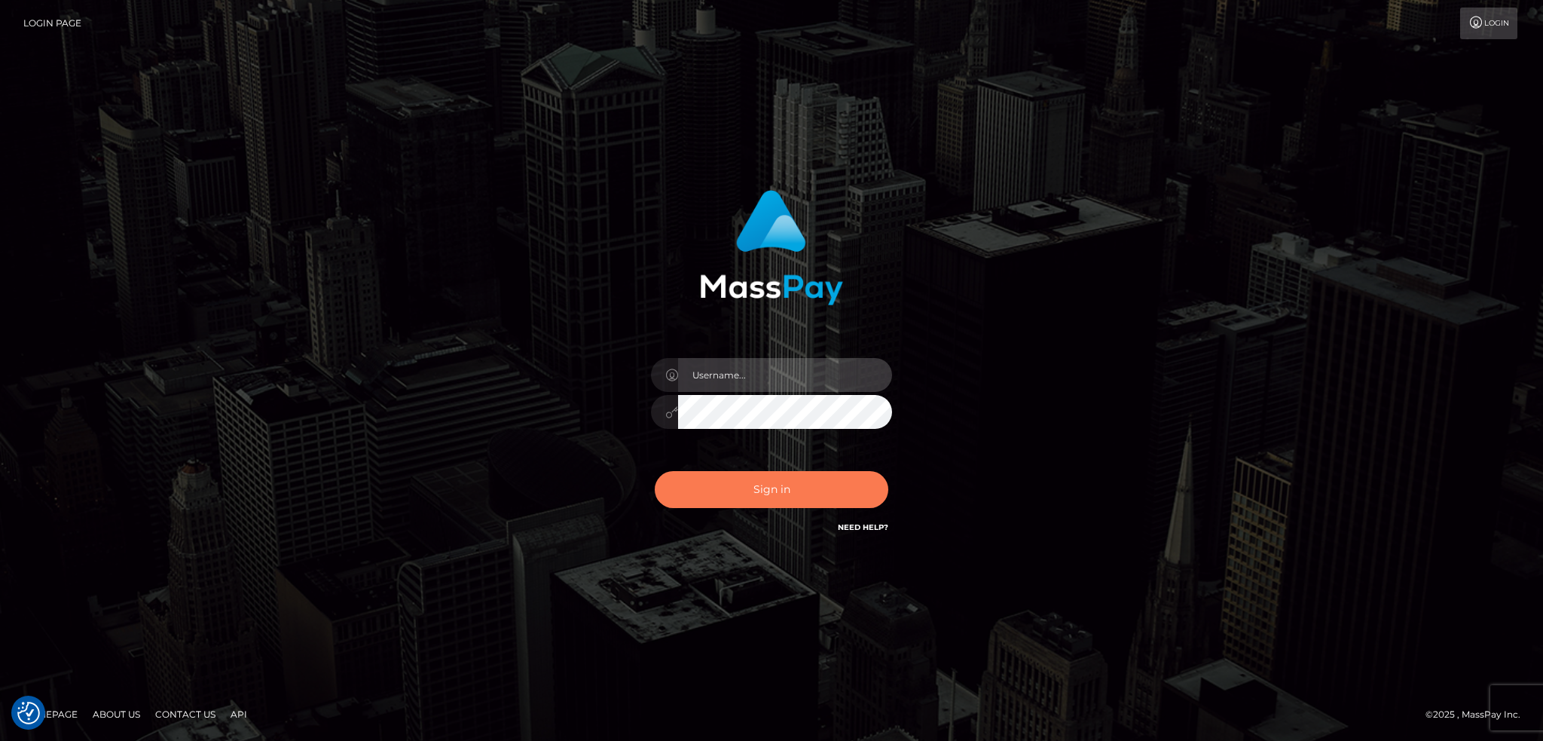
type input "alexstef"
click at [826, 490] on button "Sign in" at bounding box center [772, 489] width 234 height 37
type input "alexstef"
click at [823, 476] on button "Sign in" at bounding box center [772, 489] width 234 height 37
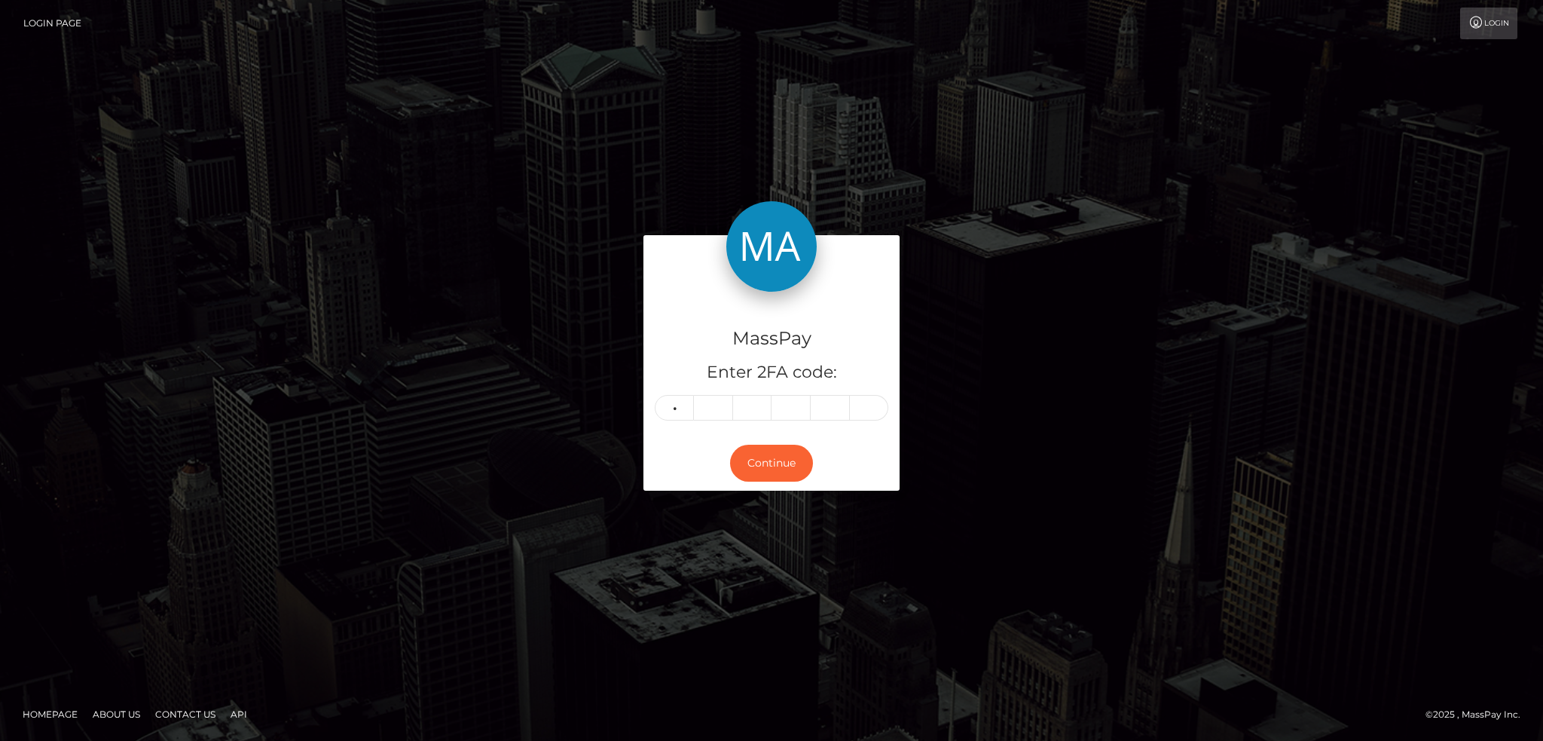
type input "8"
type input "5"
type input "3"
type input "2"
type input "7"
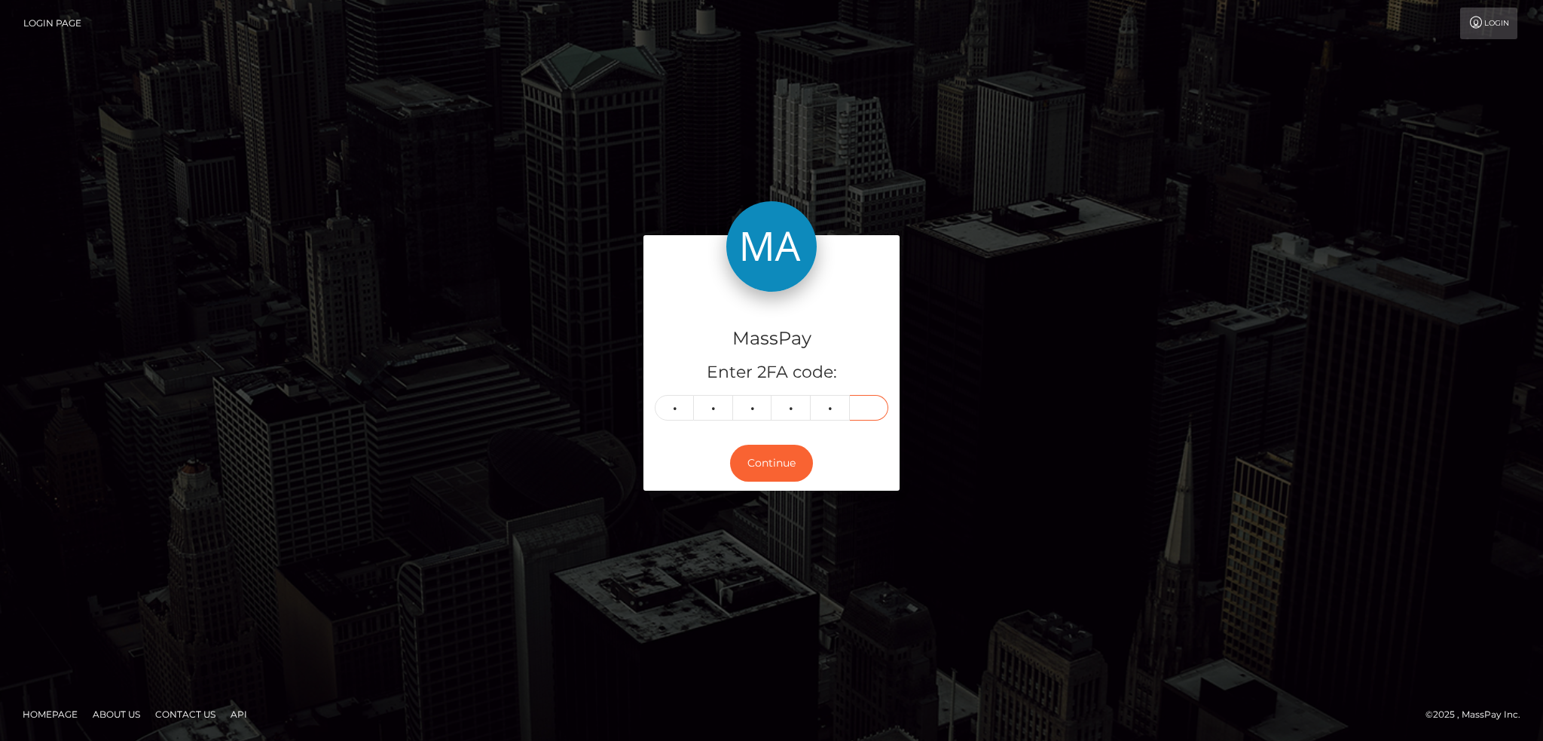
type input "5"
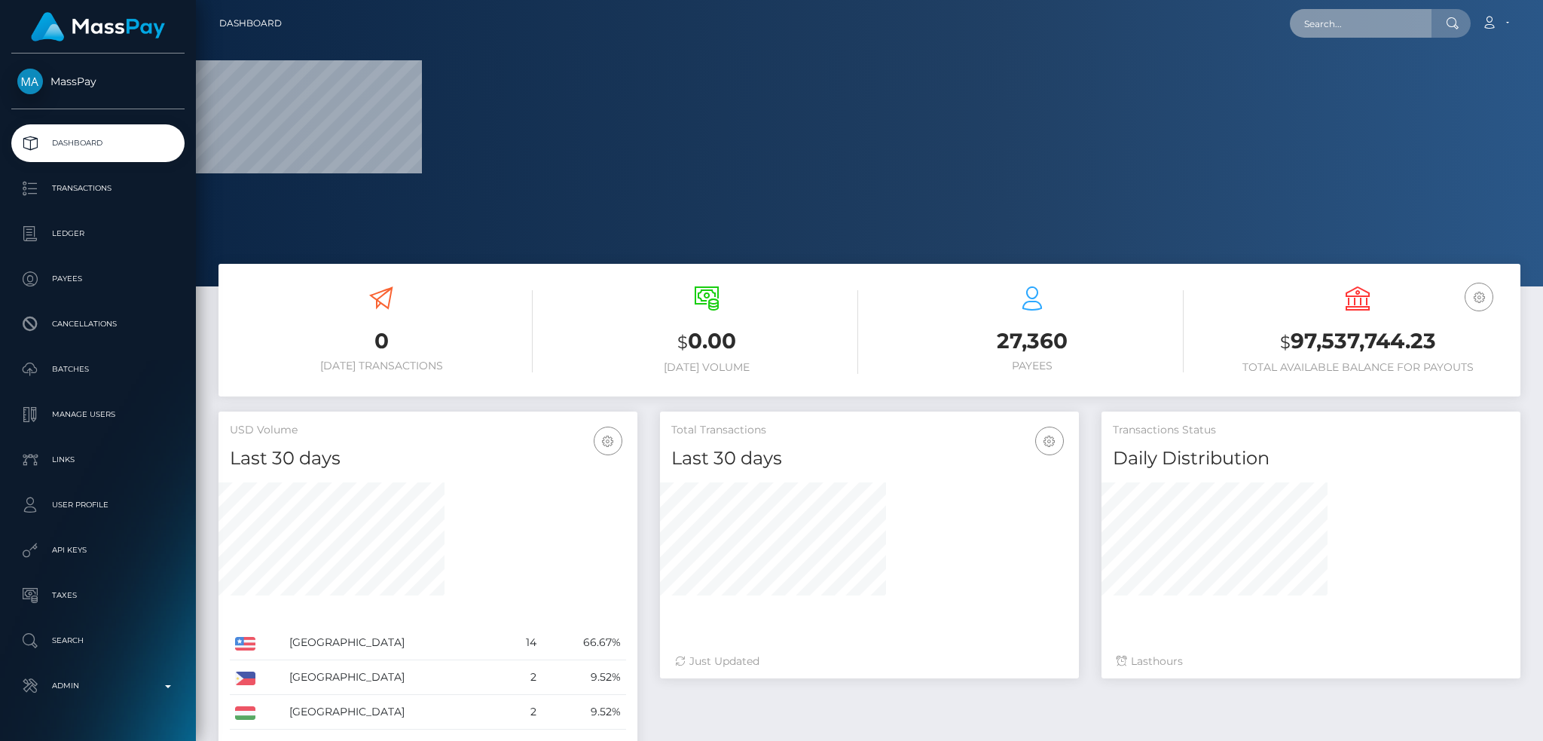
click at [1381, 23] on input "text" at bounding box center [1361, 23] width 142 height 29
paste input "iqball445522@gmail.com"
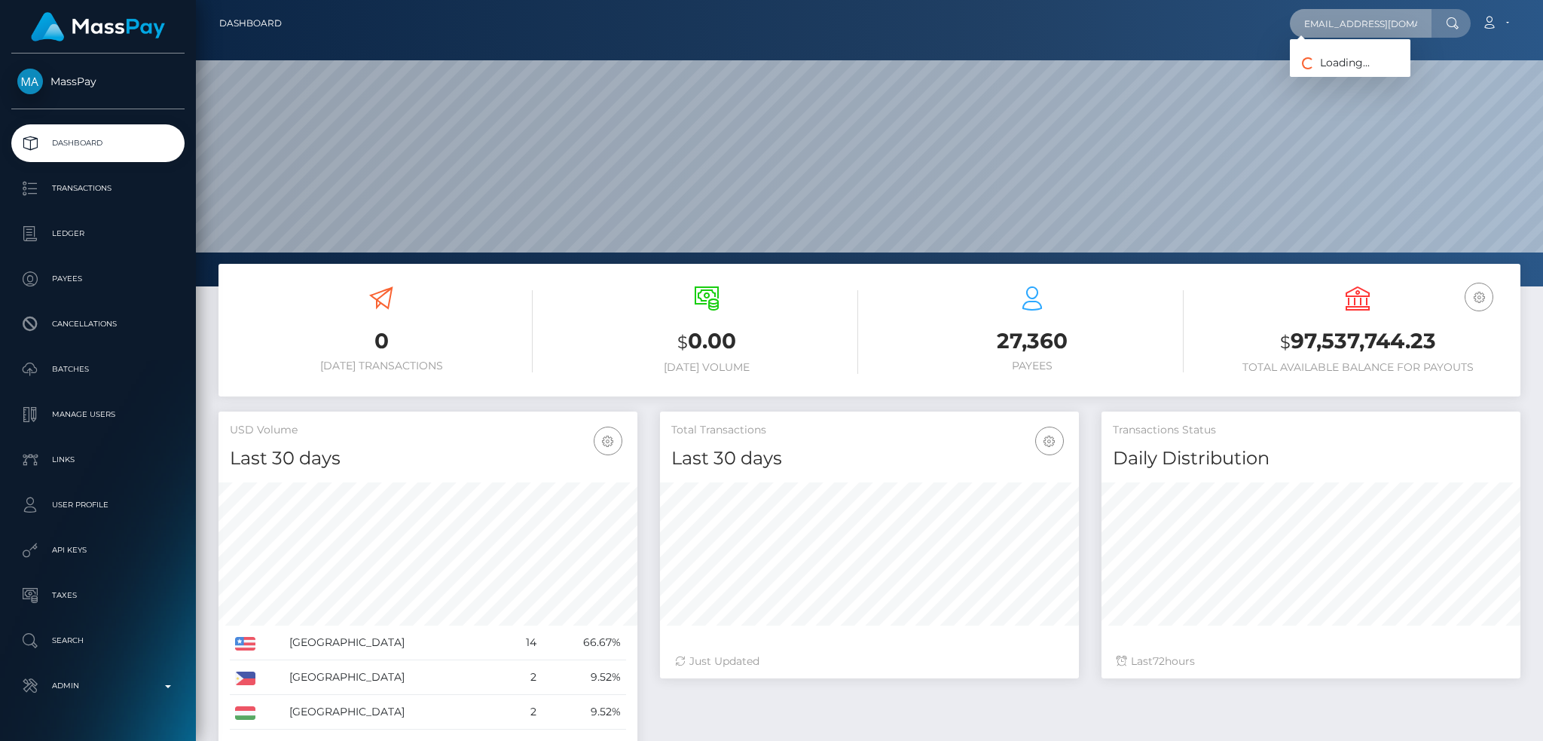
scroll to position [268, 418]
type input "iqball445522@gmail.com"
click at [1359, 81] on link "MUHAMMAD IQBAL Iqbal" at bounding box center [1350, 78] width 121 height 28
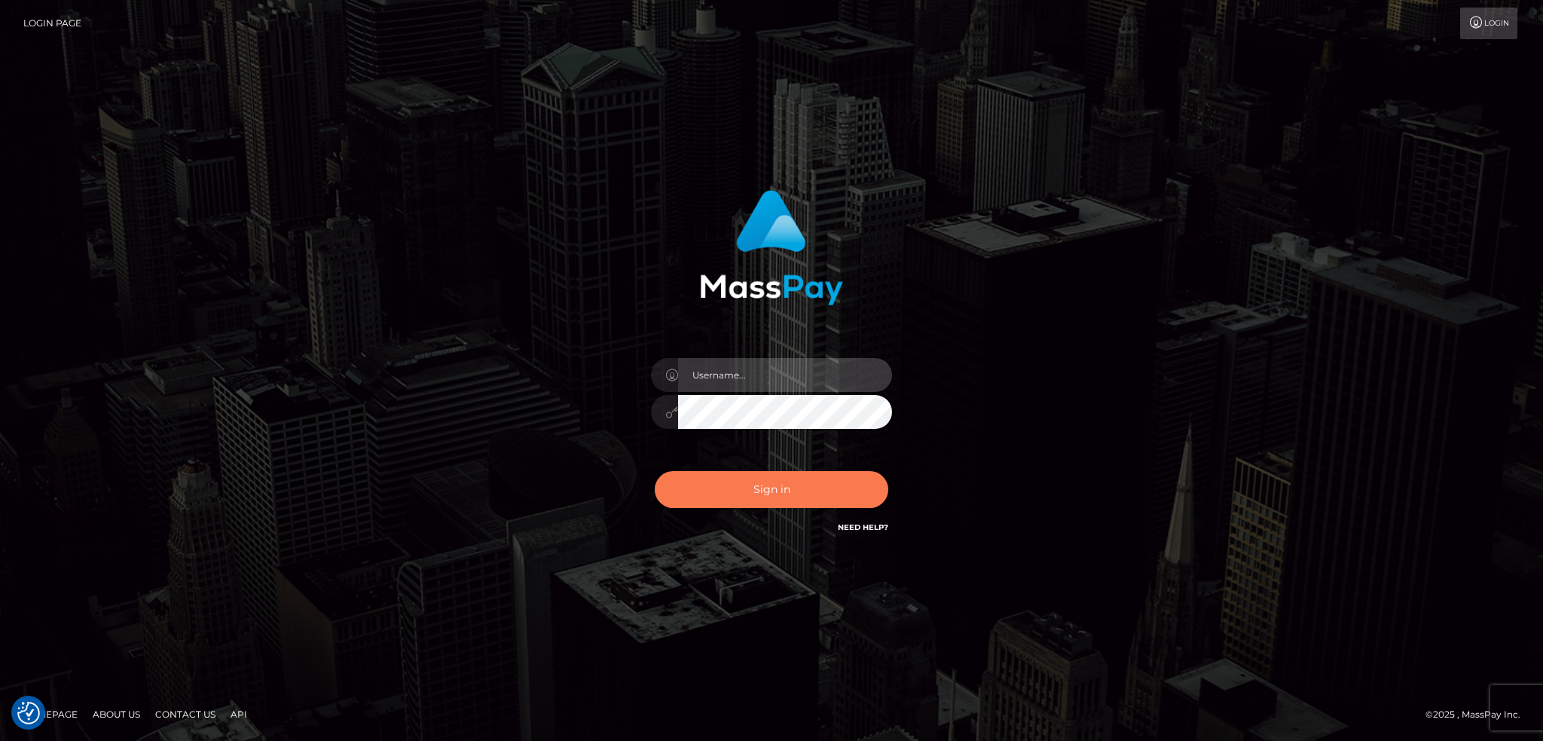
type input "alexstef"
click at [746, 494] on button "Sign in" at bounding box center [772, 489] width 234 height 37
type input "alexstef"
click at [742, 482] on button "Sign in" at bounding box center [772, 489] width 234 height 37
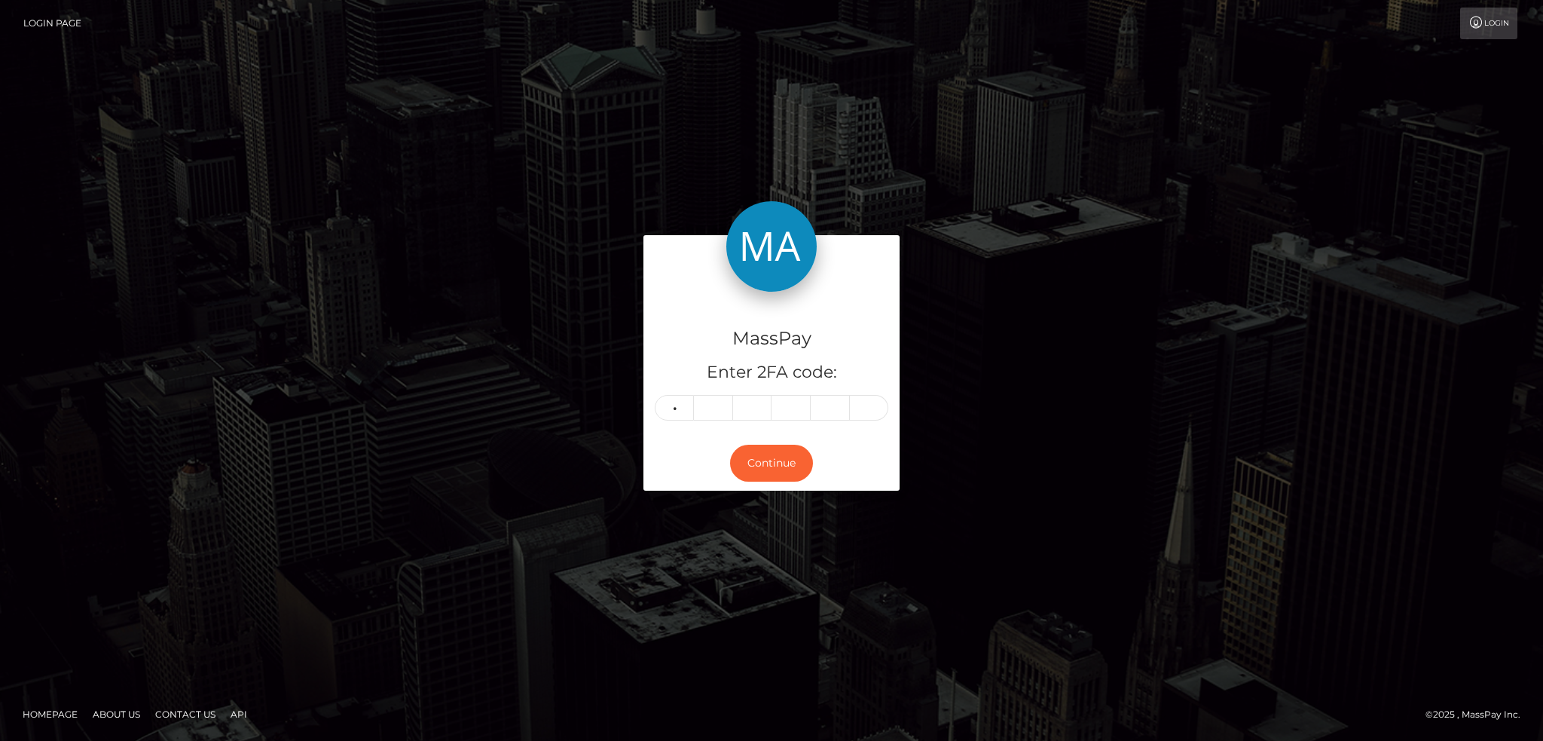
type input "5"
type input "0"
type input "7"
type input "9"
type input "1"
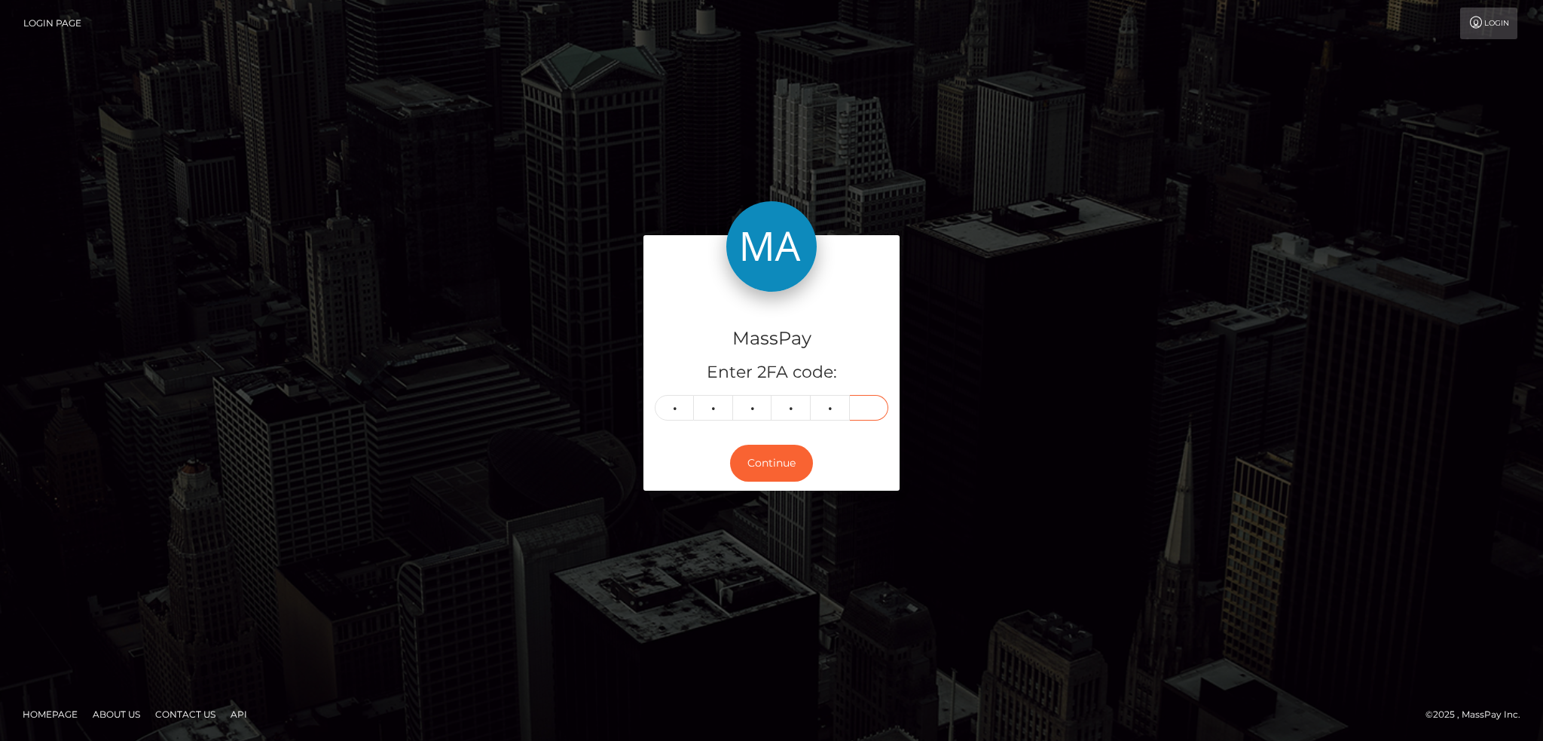
type input "3"
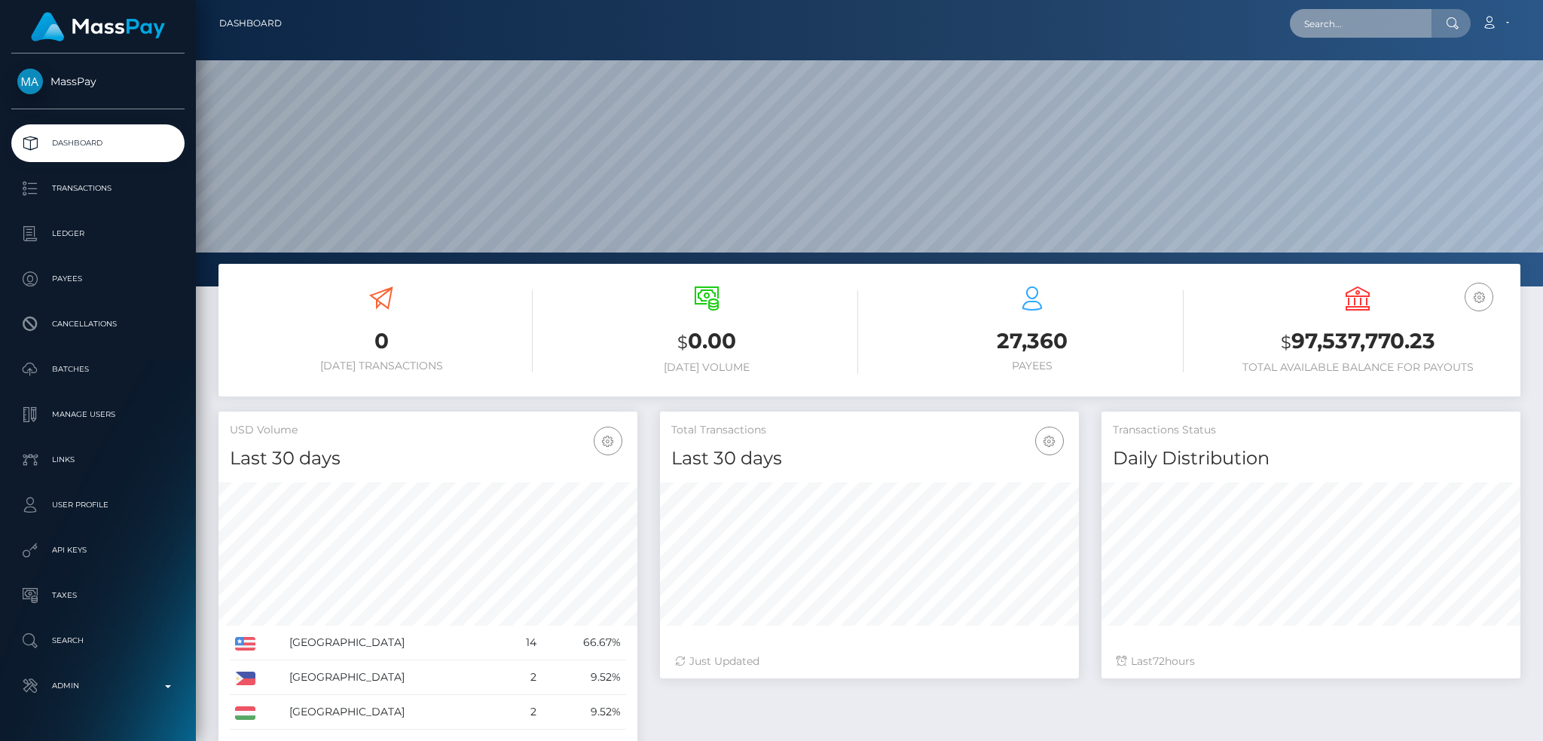
drag, startPoint x: 0, startPoint y: 0, endPoint x: 1332, endPoint y: 23, distance: 1331.8
click at [1332, 20] on input "text" at bounding box center [1361, 23] width 142 height 29
paste input "MSPe4829cbb4cec1ee"
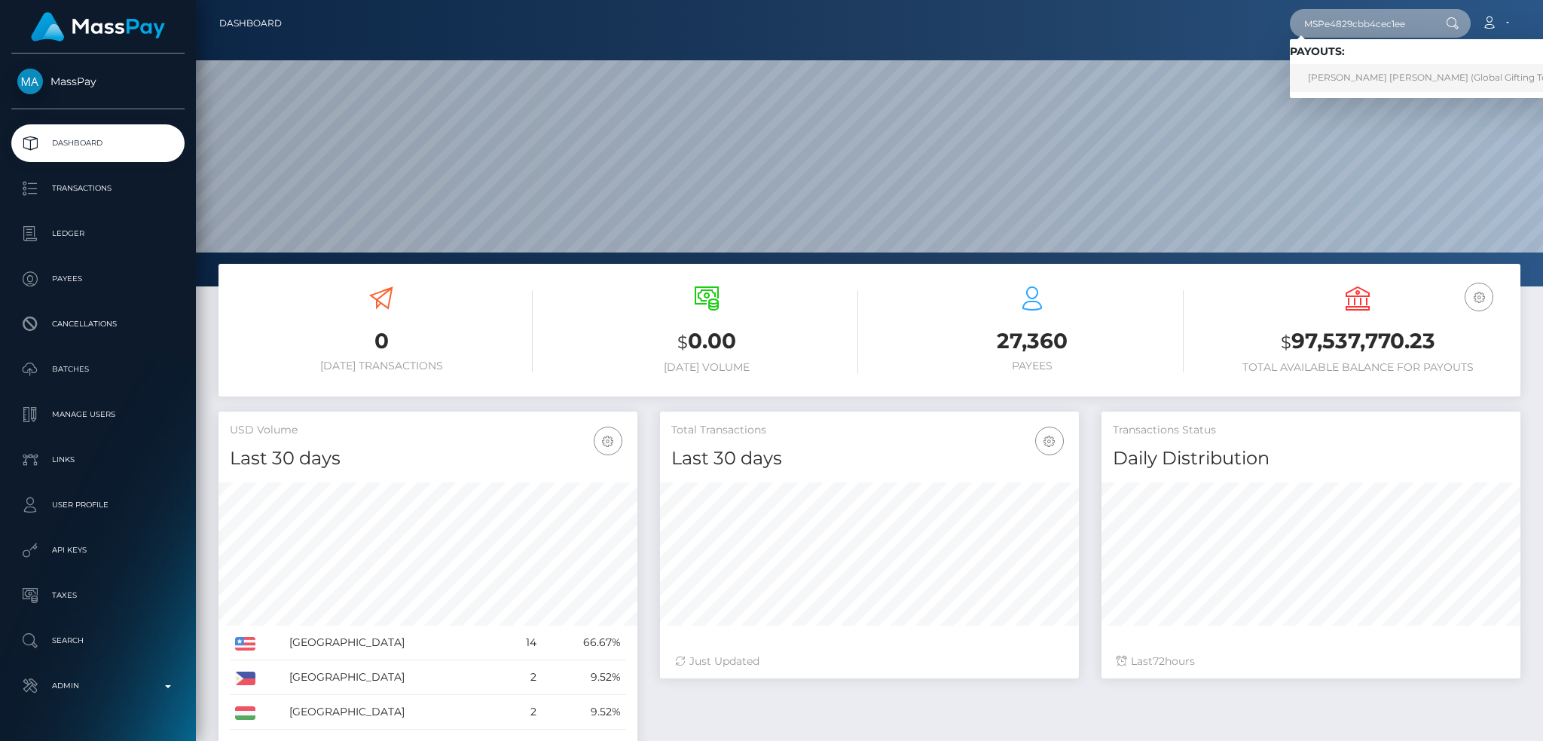
type input "MSPe4829cbb4cec1ee"
click at [1370, 71] on link "MARIA ISABEL DAVILA GALVEZ (Global Gifting Technologies Inc - Throne)" at bounding box center [1482, 78] width 385 height 28
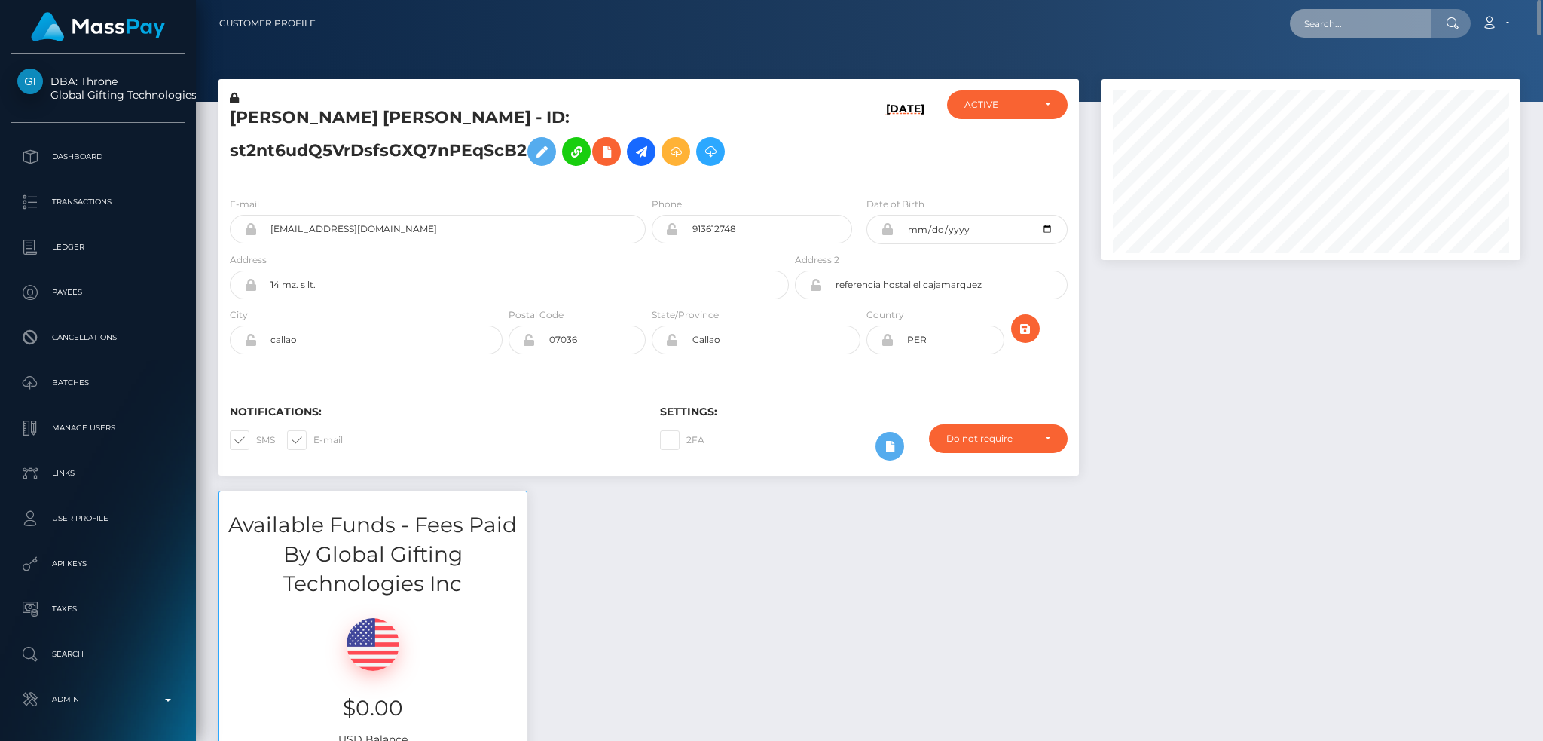
click at [1342, 21] on input "text" at bounding box center [1361, 23] width 142 height 29
paste input "MSP5c346272f61f596"
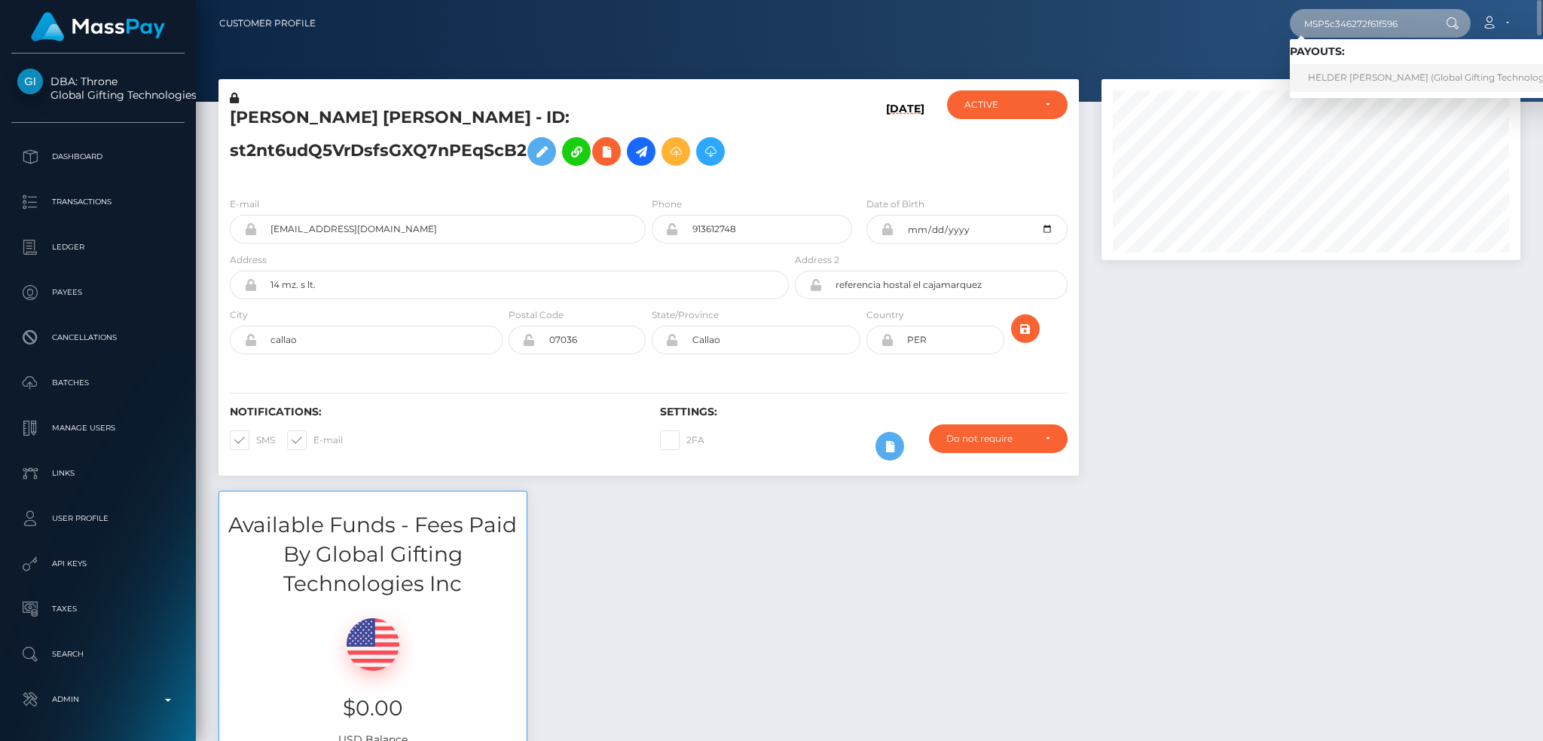
type input "MSP5c346272f61f596"
click at [1382, 77] on link "HELDER JAMES LOZANO GONZALEZ (Global Gifting Technologies Inc - Throne)" at bounding box center [1462, 78] width 345 height 28
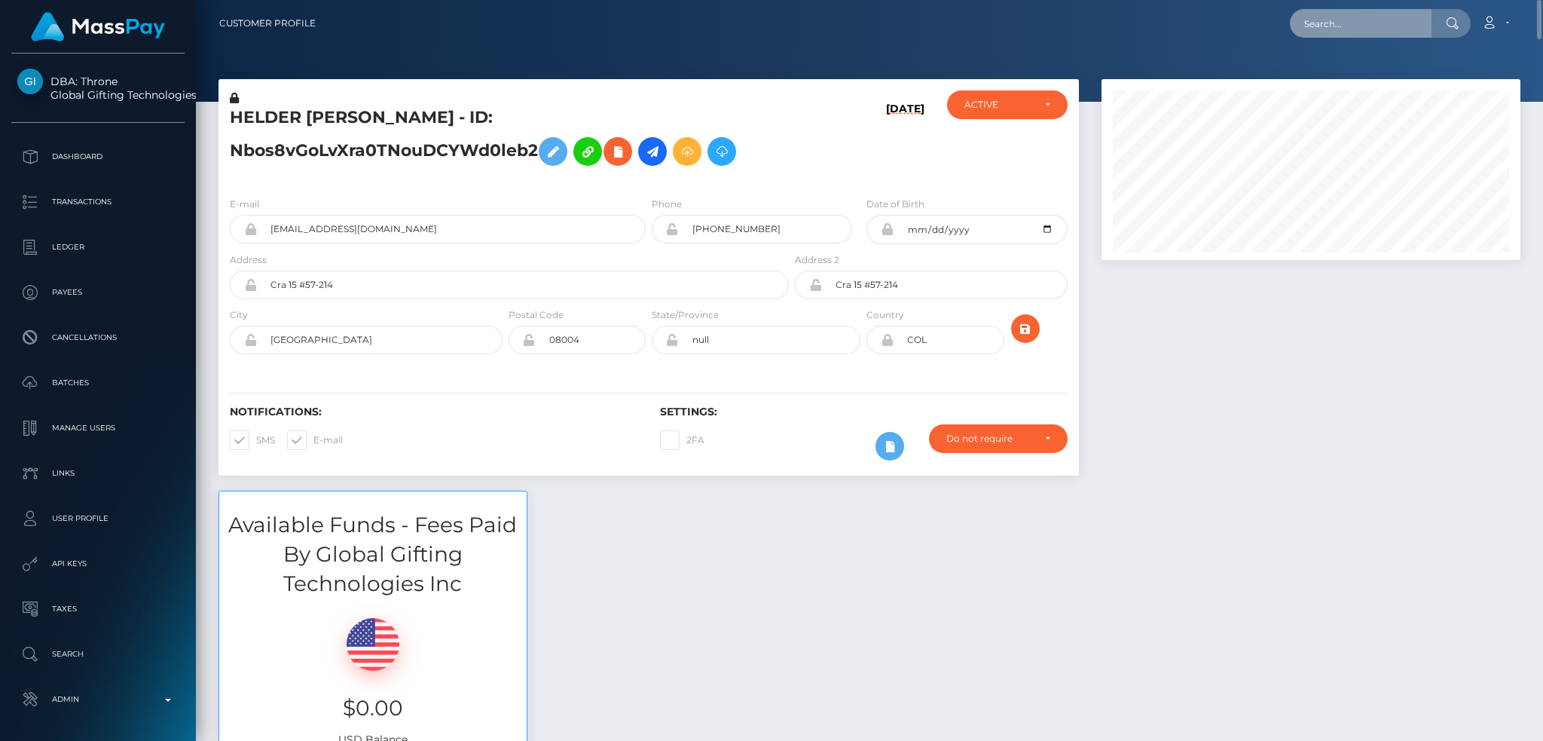
click at [1325, 19] on input "text" at bounding box center [1361, 23] width 142 height 29
paste input "MSP14b9a254c26203f"
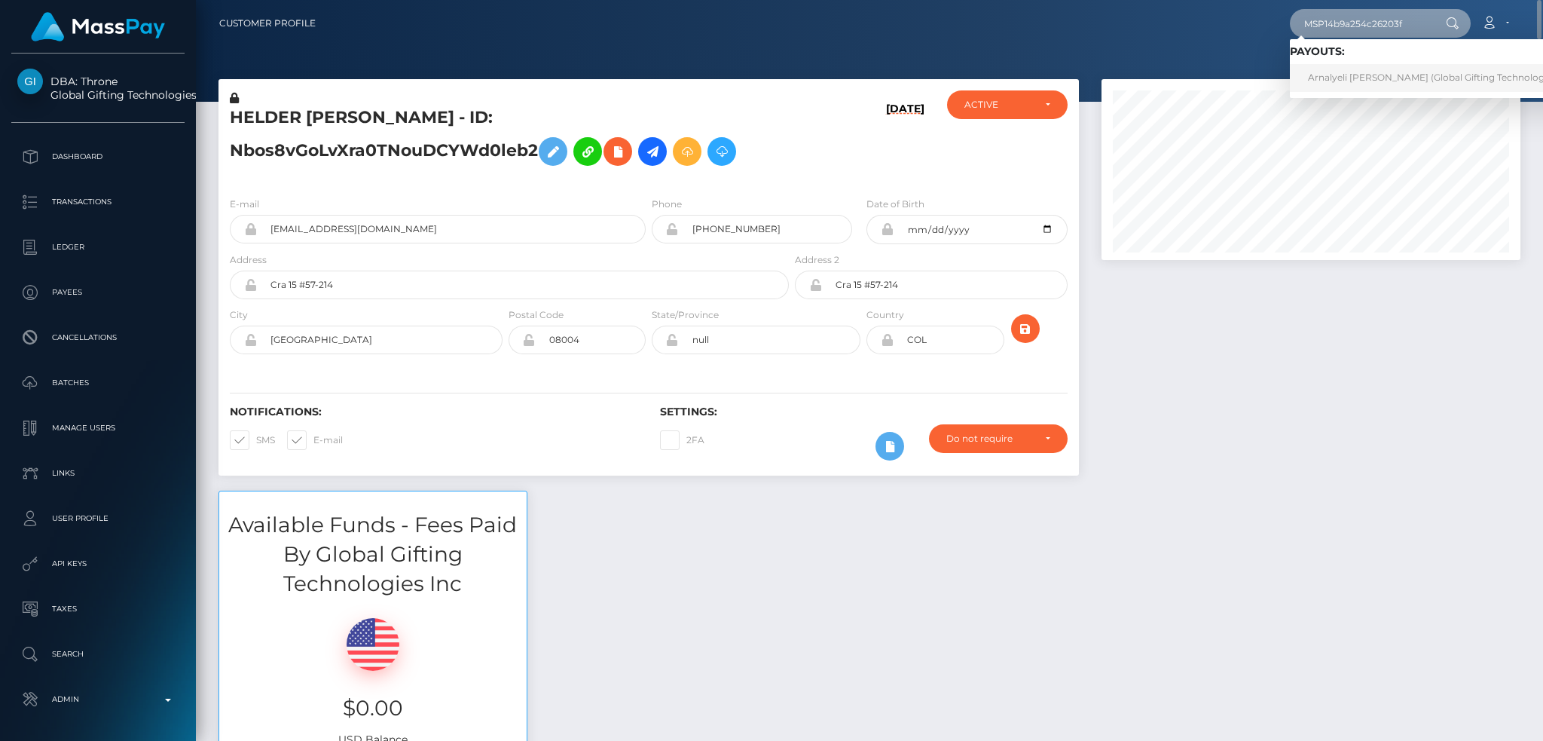
type input "MSP14b9a254c26203f"
click at [1384, 70] on link "Arnalyeli [PERSON_NAME] (Global Gifting Technologies Inc - Throne)" at bounding box center [1462, 78] width 345 height 28
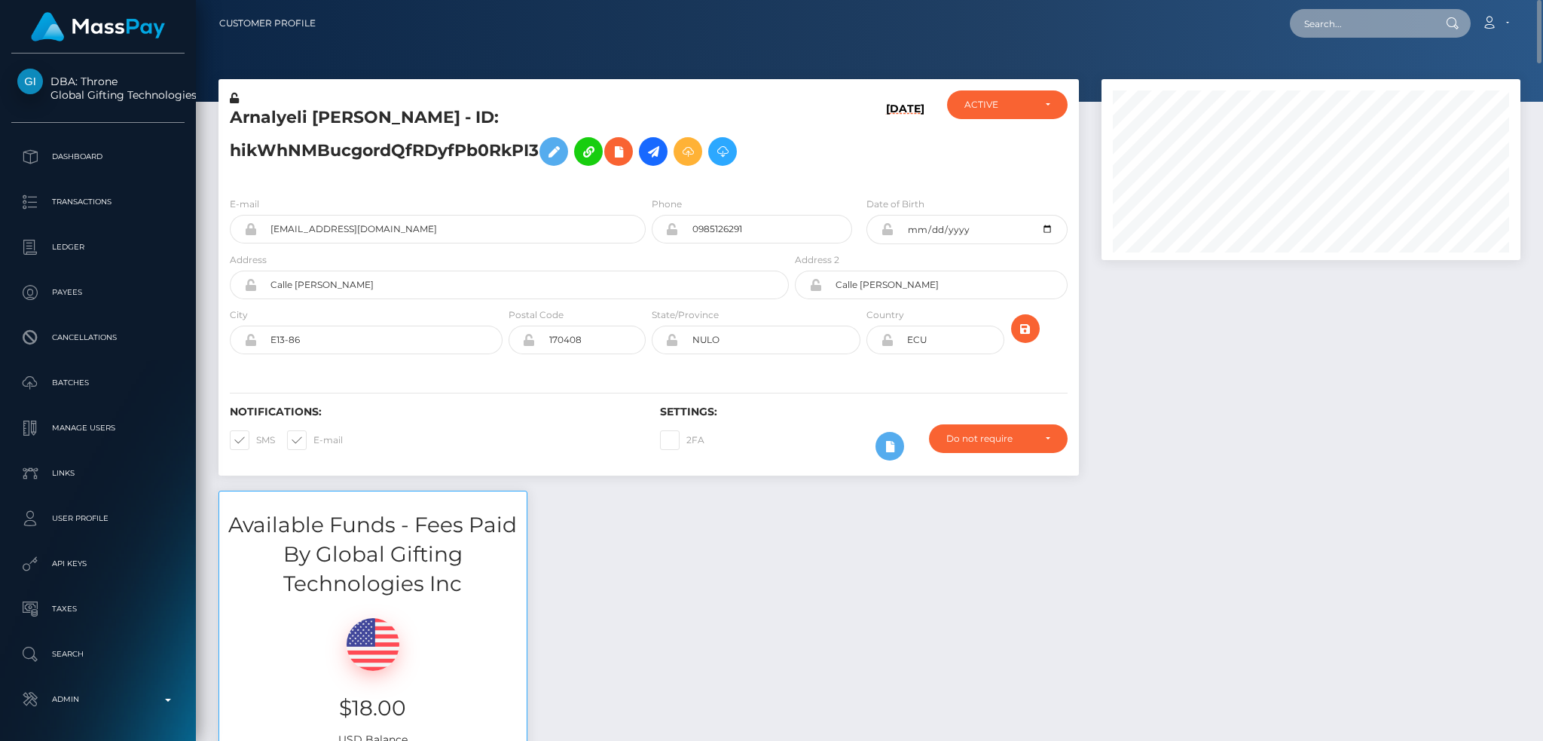
click at [1335, 20] on input "text" at bounding box center [1361, 23] width 142 height 29
paste input "MSP12115353153e2dd"
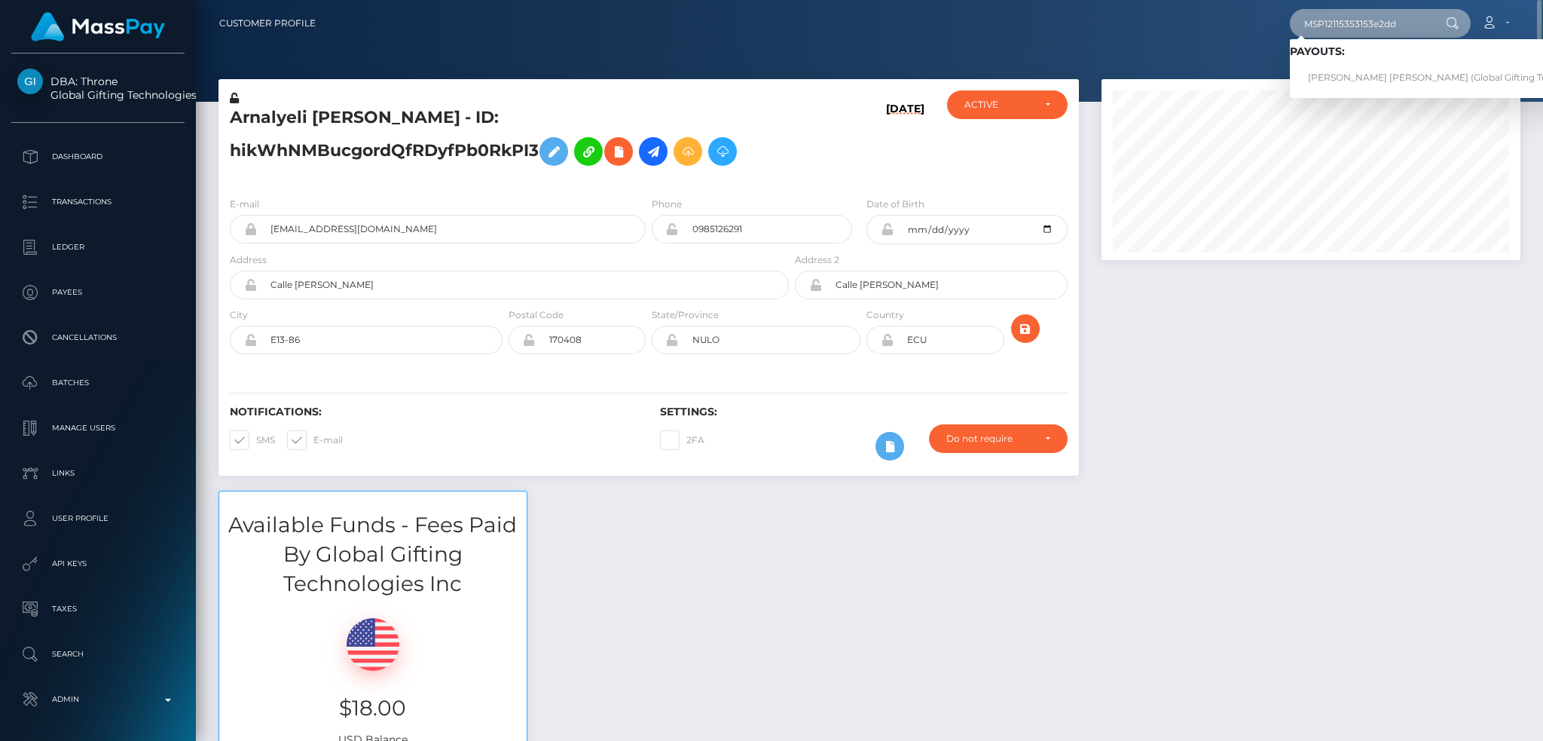
type input "MSP12115353153e2dd"
click at [1373, 69] on link "MARIA ISABEL DAVILA GALVEZ (Global Gifting Technologies Inc - Throne)" at bounding box center [1482, 78] width 385 height 28
